Goal: Transaction & Acquisition: Purchase product/service

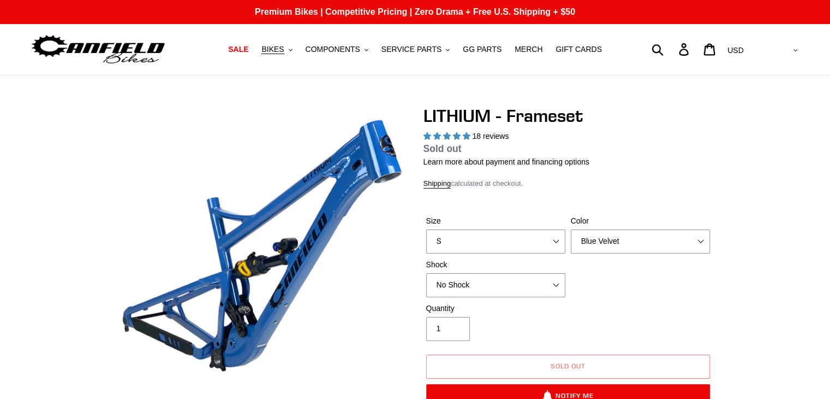
select select "highest-rating"
click at [122, 46] on img at bounding box center [98, 49] width 136 height 34
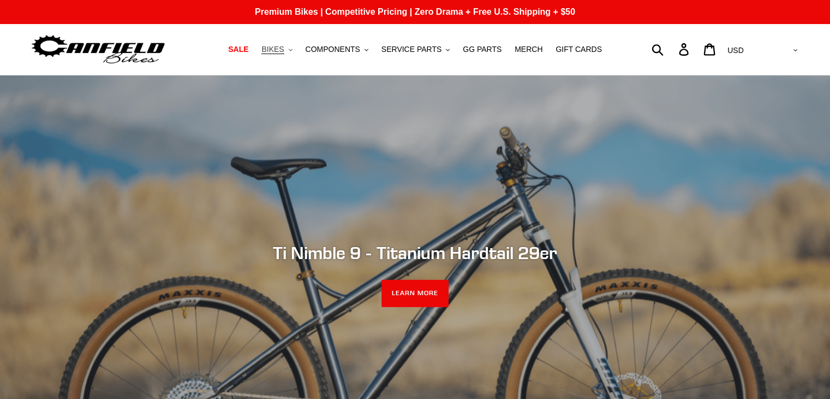
click at [298, 53] on button "BIKES .cls-1{fill:#231f20}" at bounding box center [276, 49] width 41 height 15
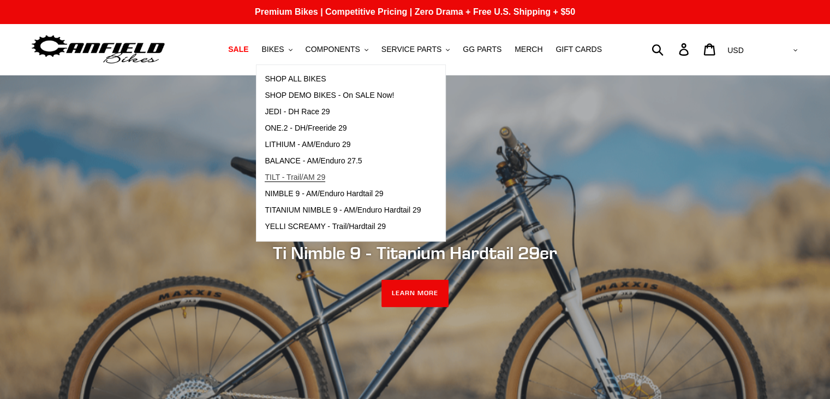
click at [320, 176] on span "TILT - Trail/AM 29" at bounding box center [295, 177] width 61 height 9
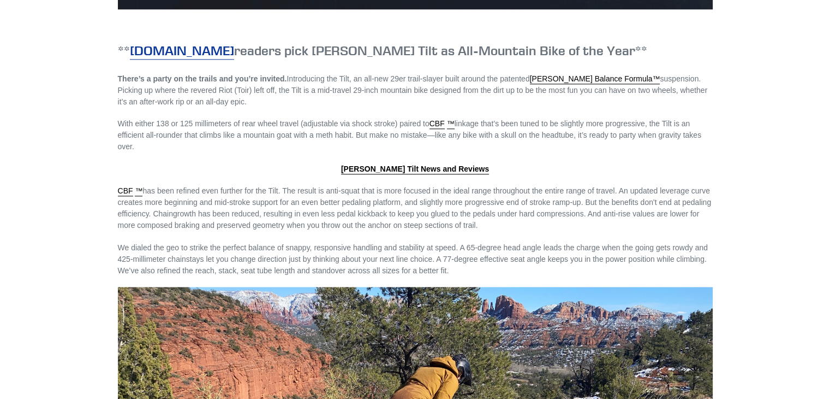
scroll to position [1174, 0]
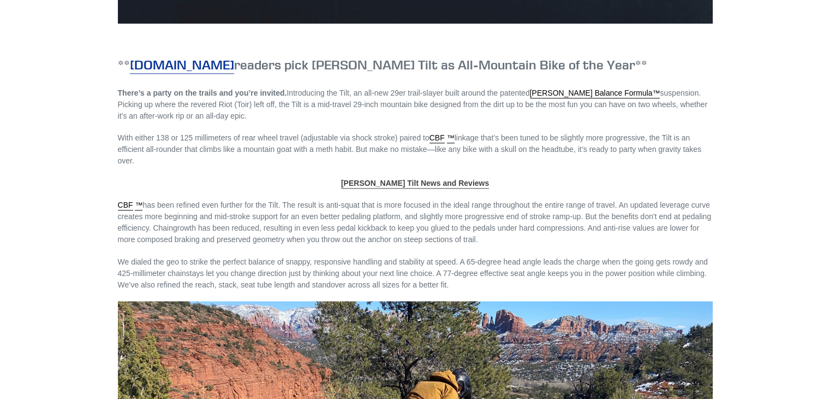
click at [384, 180] on span "Canfield Tilt News and Reviews" at bounding box center [415, 183] width 148 height 9
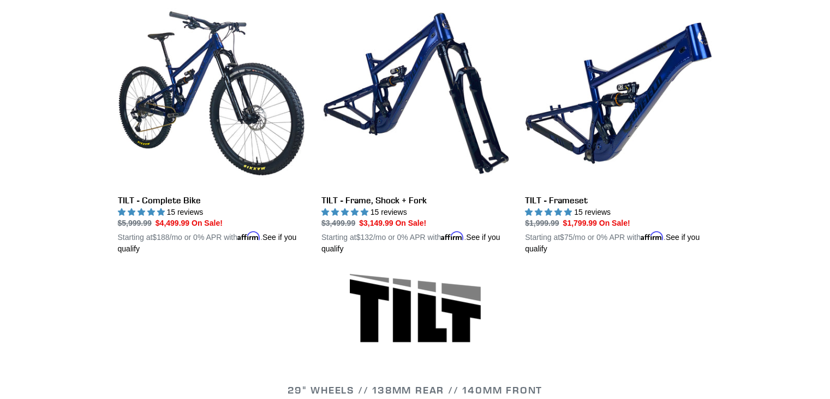
scroll to position [312, 0]
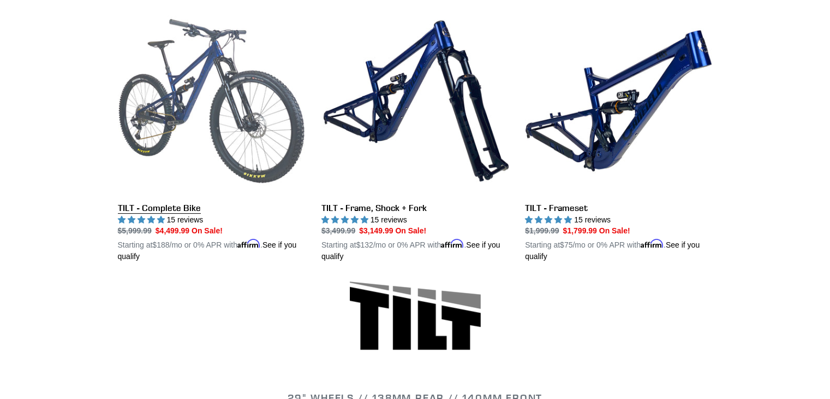
click at [141, 207] on link "TILT - Complete Bike" at bounding box center [211, 135] width 187 height 256
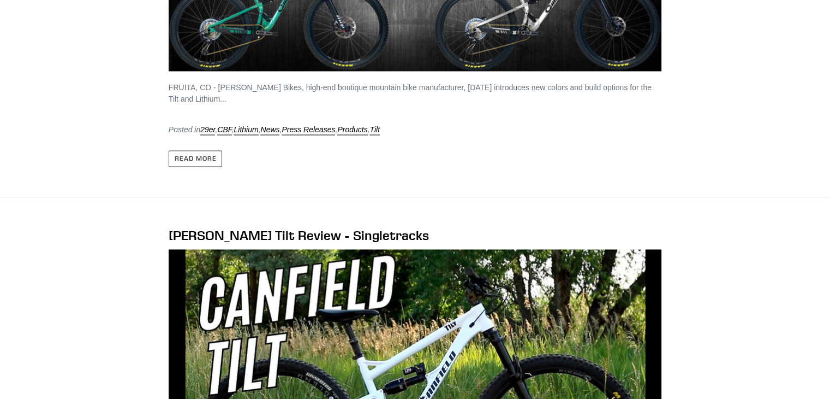
scroll to position [1773, 0]
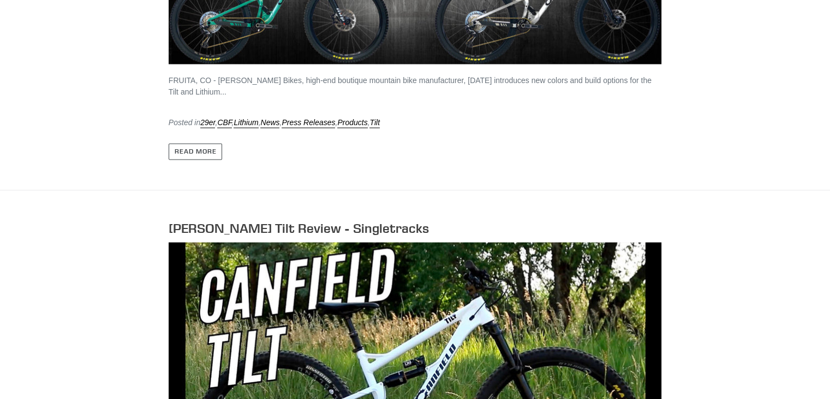
click at [356, 219] on link "Canfield Tilt Review - Singletracks" at bounding box center [299, 227] width 260 height 16
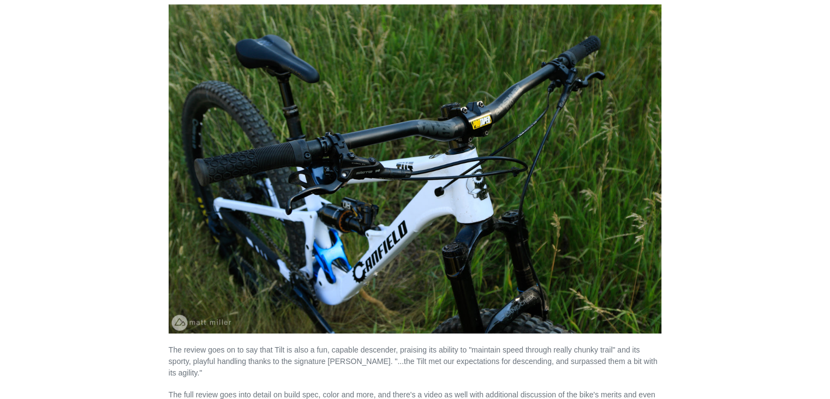
scroll to position [43, 0]
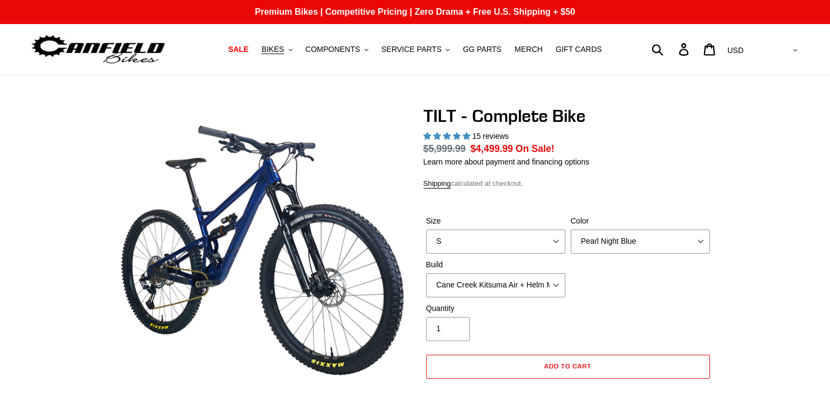
select select "highest-rating"
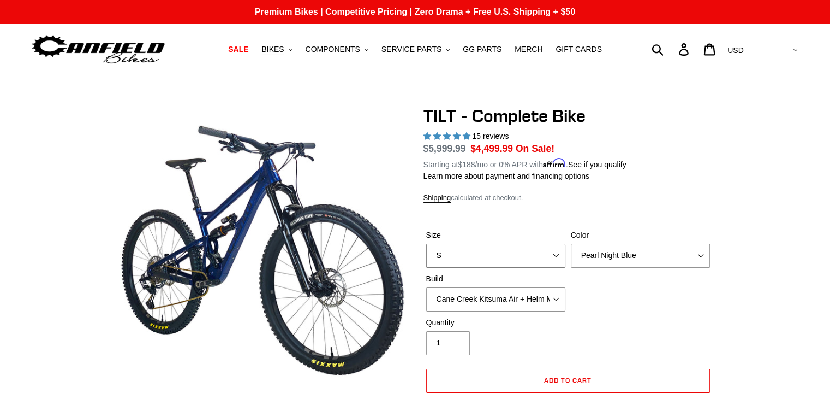
click at [520, 256] on select "S M L" at bounding box center [495, 256] width 139 height 24
select select "L"
click at [426, 244] on select "S M L" at bounding box center [495, 256] width 139 height 24
click at [604, 261] on select "Pearl Night Blue Stealth Silver Raw" at bounding box center [640, 256] width 139 height 24
click at [571, 244] on select "Pearl Night Blue Stealth Silver Raw" at bounding box center [640, 256] width 139 height 24
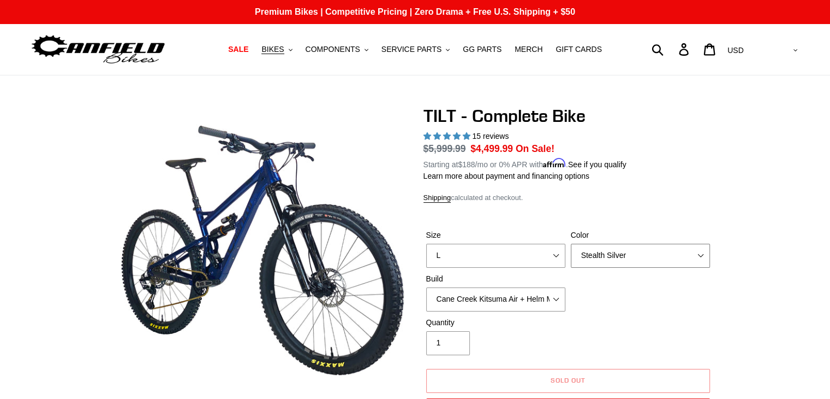
click at [650, 251] on select "Pearl Night Blue Stealth Silver Raw" at bounding box center [640, 256] width 139 height 24
select select "Raw"
click at [571, 244] on select "Pearl Night Blue Stealth Silver Raw" at bounding box center [640, 256] width 139 height 24
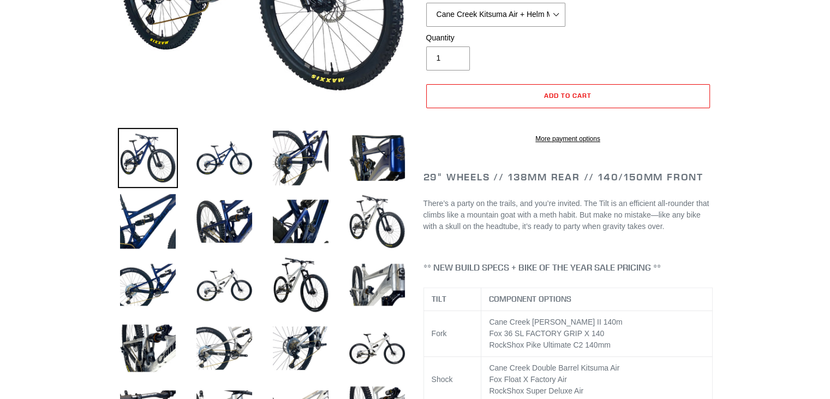
scroll to position [258, 0]
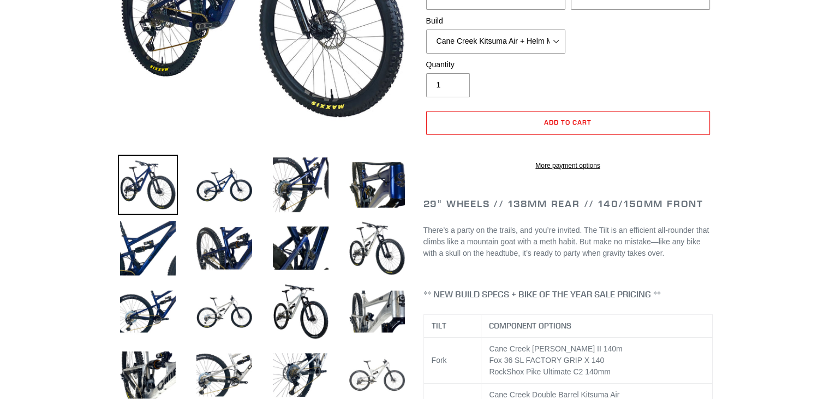
click at [371, 372] on img at bounding box center [377, 375] width 60 height 60
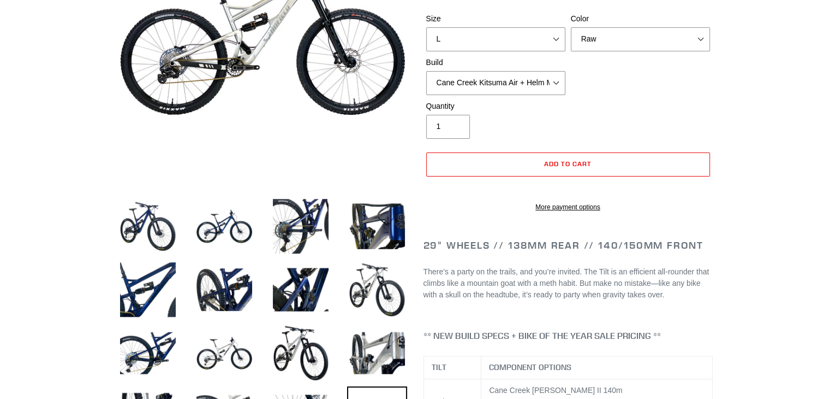
scroll to position [176, 0]
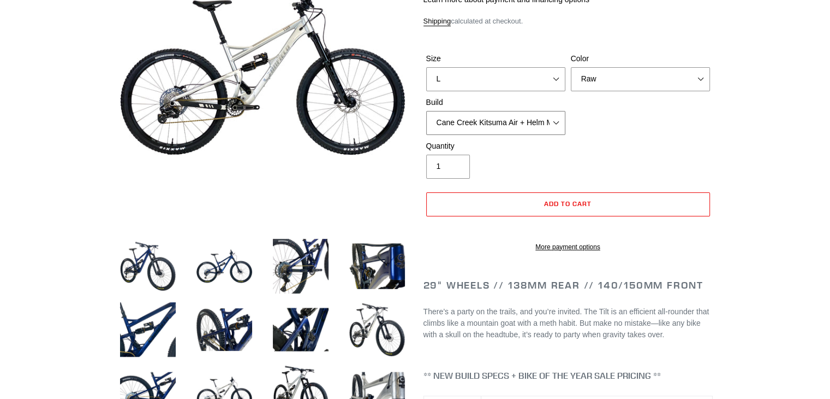
click at [517, 121] on select "Cane Creek Kitsuma Air + Helm MKII 140 + SRAM GX Cane Creek Kitsuma Air + Helm …" at bounding box center [495, 123] width 139 height 24
select select "Fox Float X + 36 SL Factory Grip X 140 + Shimano XT"
click at [426, 111] on select "Cane Creek Kitsuma Air + Helm MKII 140 + SRAM GX Cane Creek Kitsuma Air + Helm …" at bounding box center [495, 123] width 139 height 24
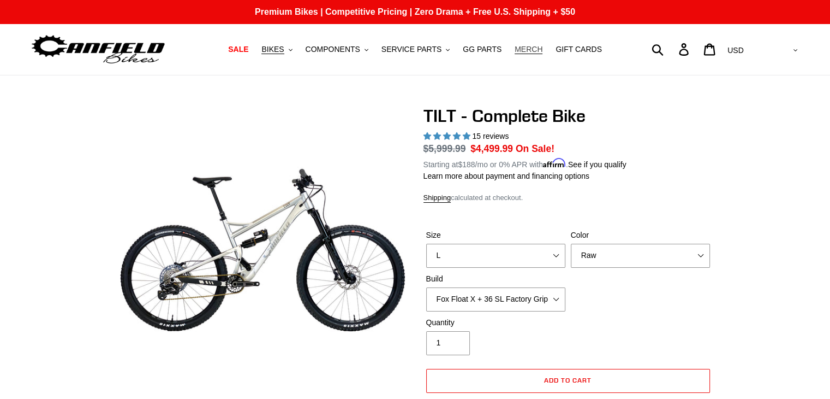
click at [521, 43] on link "MERCH" at bounding box center [528, 49] width 39 height 15
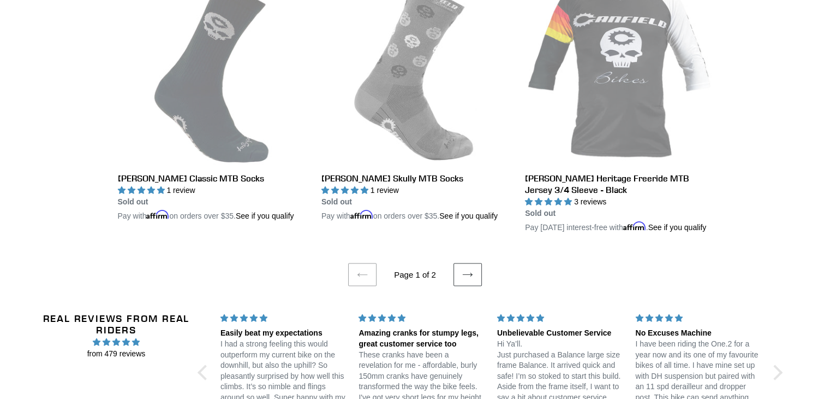
scroll to position [126, 0]
